Goal: Task Accomplishment & Management: Manage account settings

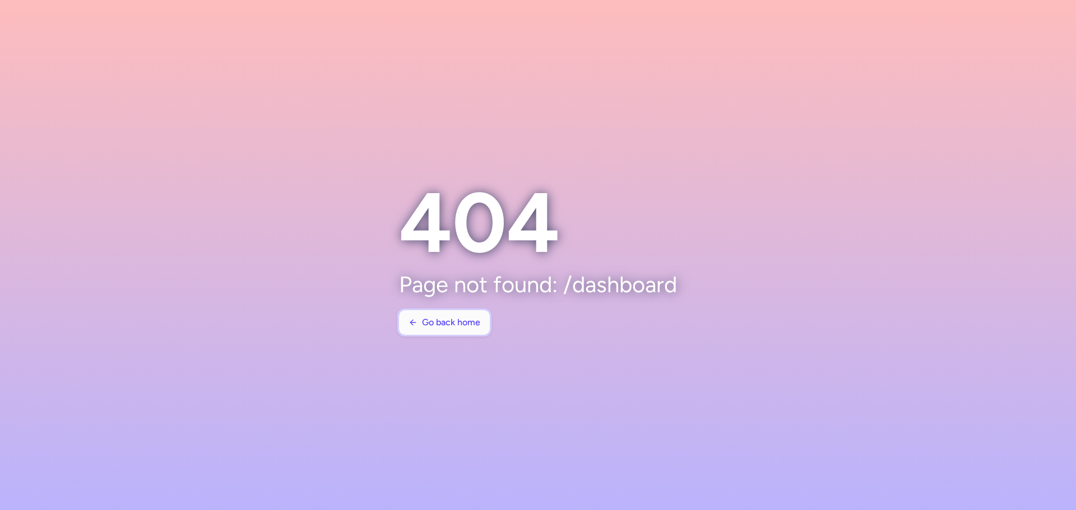
click at [437, 320] on span "Go back home" at bounding box center [451, 323] width 58 height 10
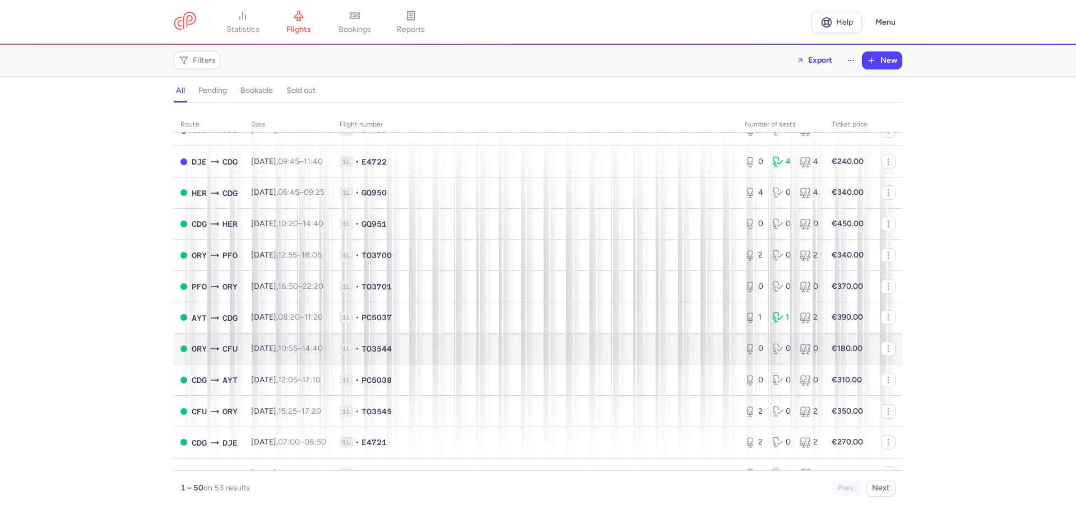
scroll to position [56, 0]
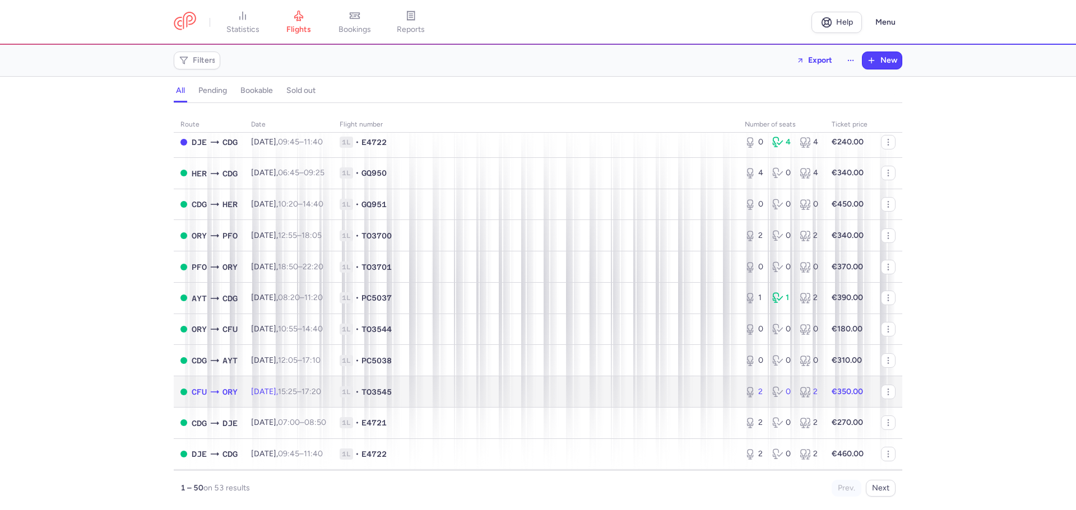
click at [512, 397] on span "1L • TO3545" at bounding box center [536, 392] width 392 height 11
select select "days"
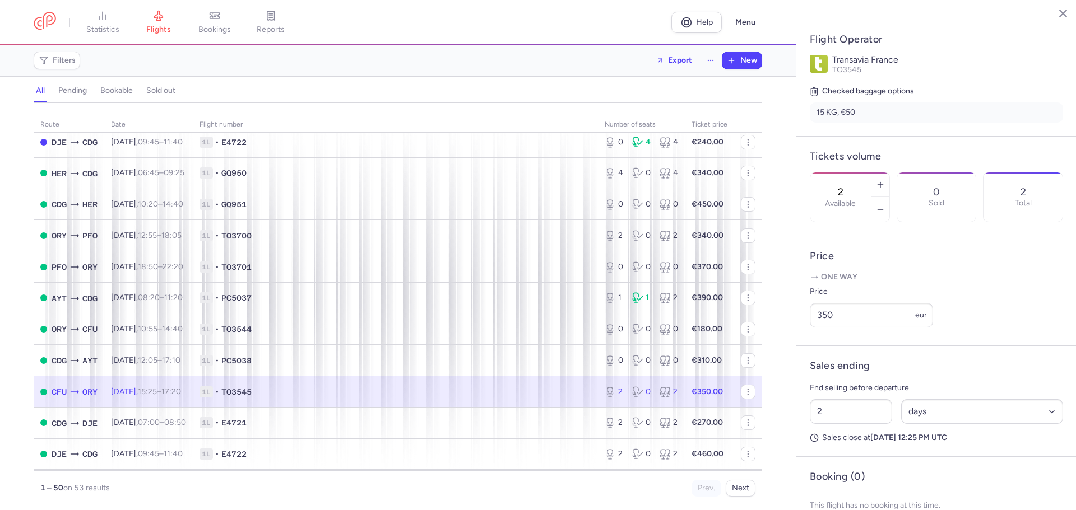
scroll to position [224, 0]
drag, startPoint x: 860, startPoint y: 336, endPoint x: 778, endPoint y: 323, distance: 82.9
click at [778, 323] on div "statistics flights bookings reports Help Menu Filters Export New all pending bo…" at bounding box center [538, 255] width 1076 height 510
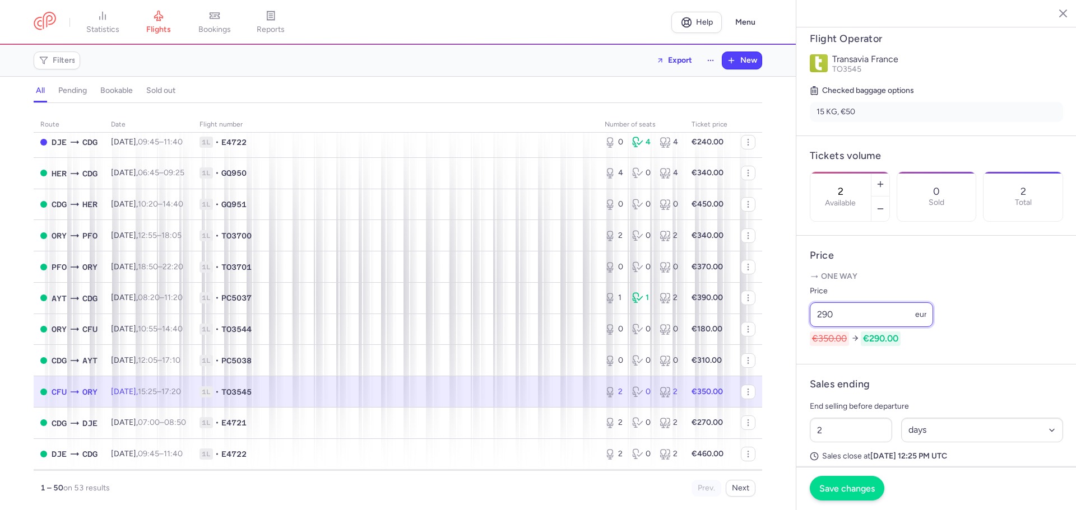
type input "290"
click at [858, 489] on span "Save changes" at bounding box center [846, 489] width 55 height 10
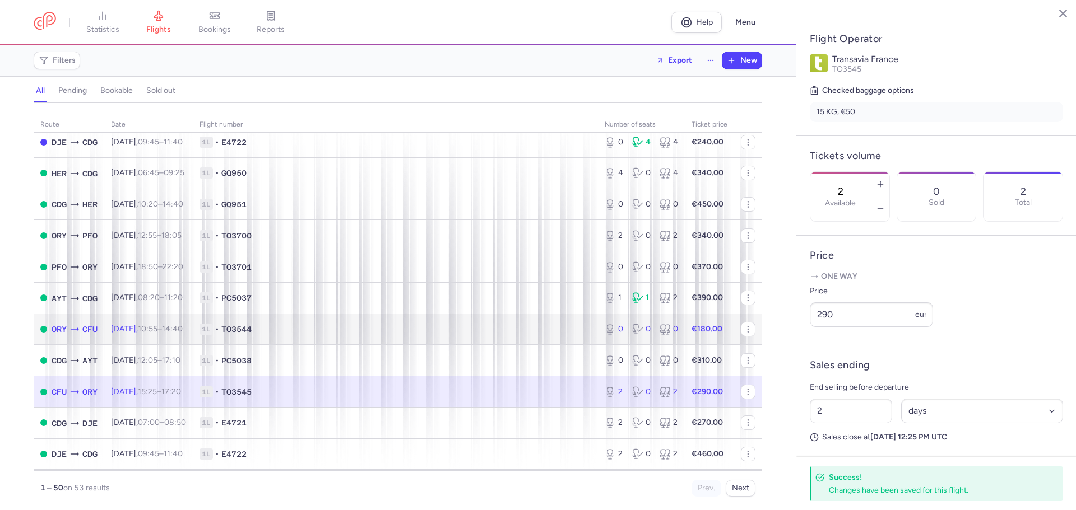
click at [379, 337] on td "1L • TO3544" at bounding box center [395, 329] width 405 height 31
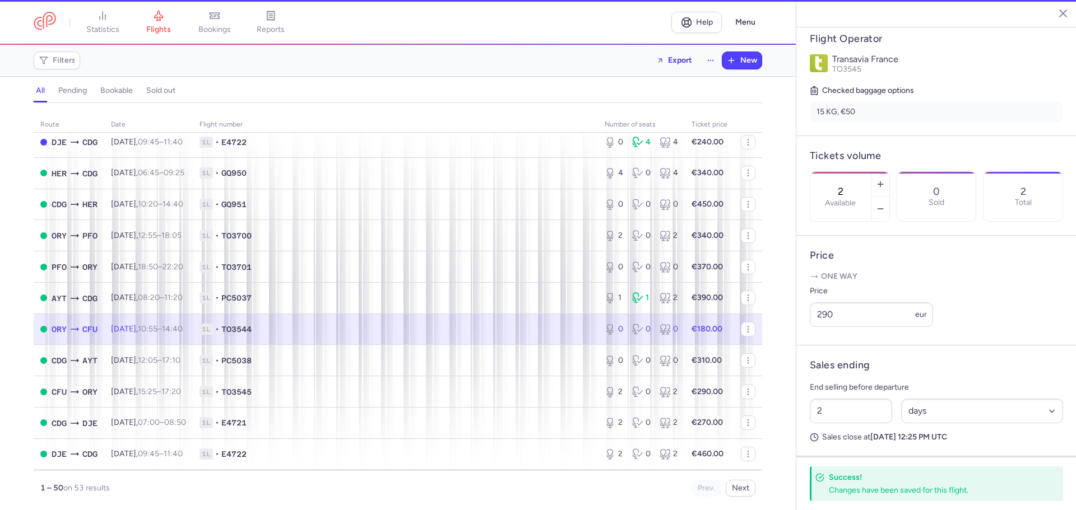
type input "0"
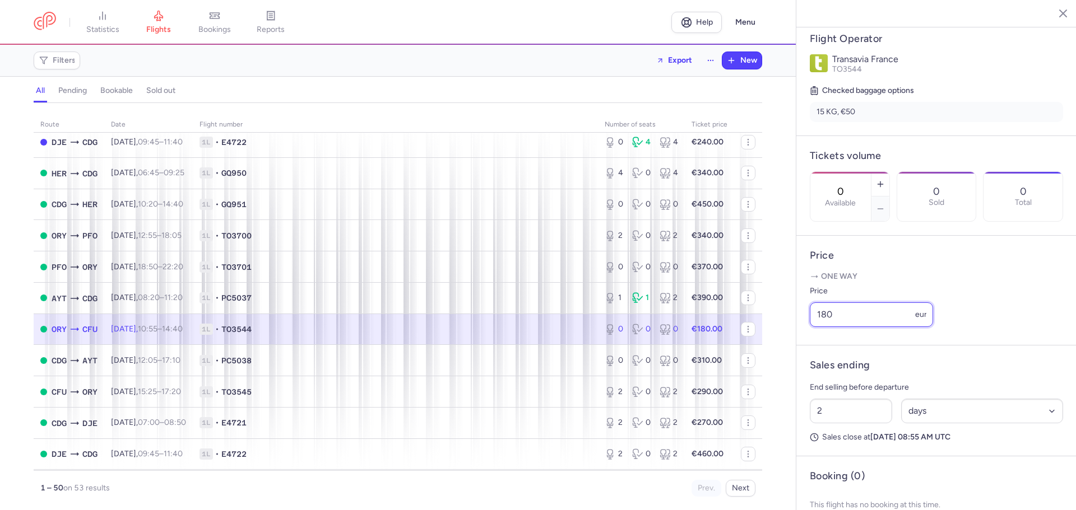
drag, startPoint x: 861, startPoint y: 330, endPoint x: 710, endPoint y: 326, distance: 150.8
click at [680, 320] on div "statistics flights bookings reports Help Menu Filters Export New all pending bo…" at bounding box center [538, 255] width 1076 height 510
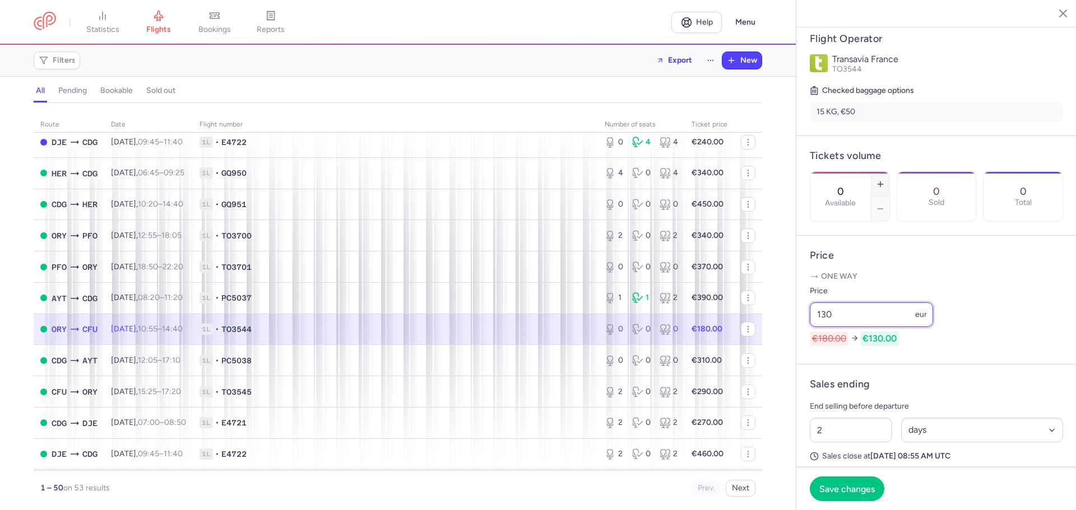
type input "130"
click at [889, 172] on button "button" at bounding box center [880, 184] width 18 height 25
click at [843, 485] on span "Save changes" at bounding box center [846, 489] width 55 height 10
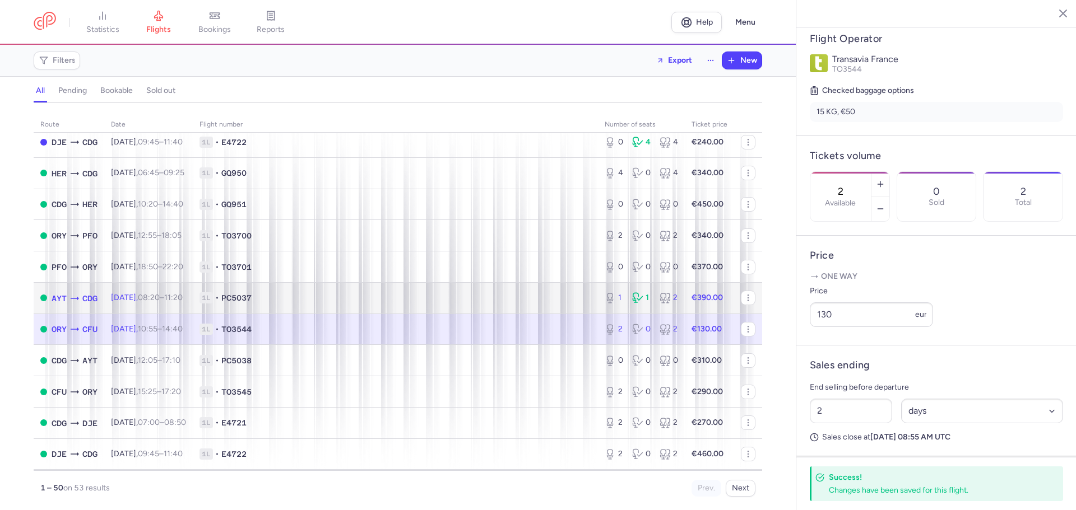
click at [353, 302] on span "1L • PC5037" at bounding box center [395, 297] width 392 height 11
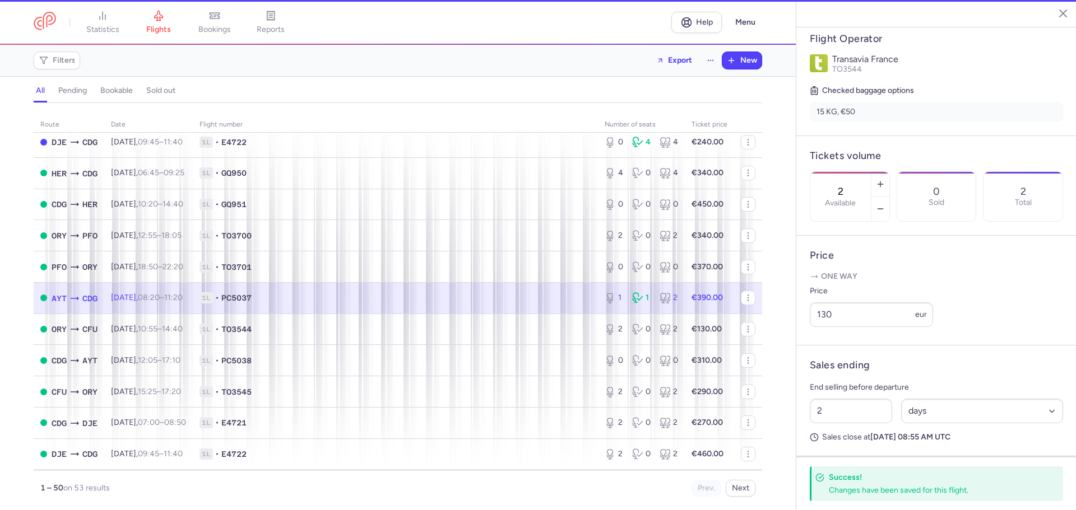
type input "1"
type input "3"
